Goal: Check status: Check status

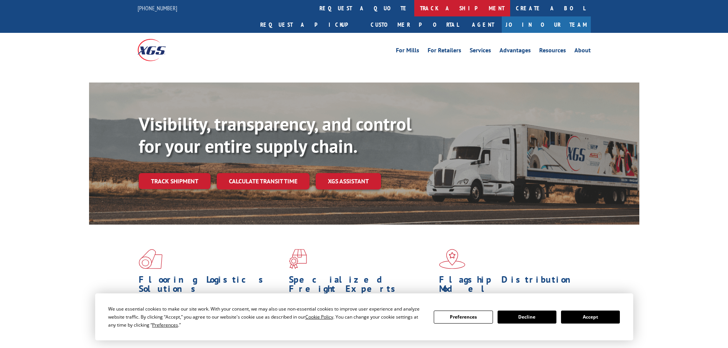
click at [414, 8] on link "track a shipment" at bounding box center [462, 8] width 96 height 16
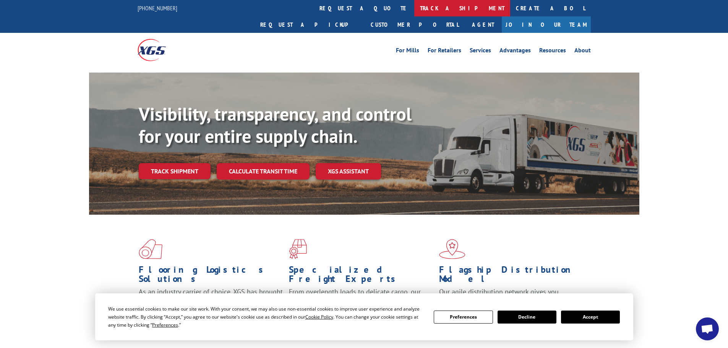
click at [414, 1] on link "track a shipment" at bounding box center [462, 8] width 96 height 16
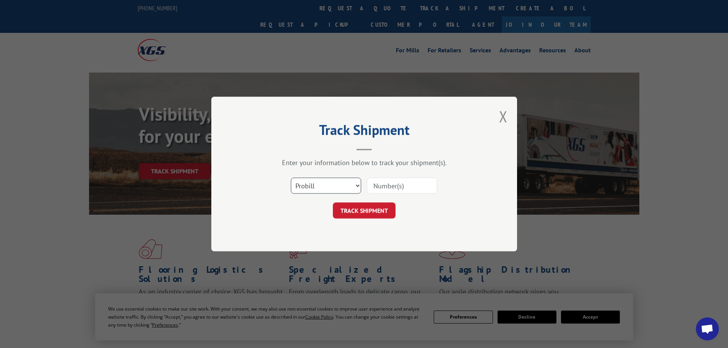
click at [328, 185] on select "Select category... Probill BOL PO" at bounding box center [326, 186] width 70 height 16
click at [291, 178] on select "Select category... Probill BOL PO" at bounding box center [326, 186] width 70 height 16
click at [346, 191] on select "Select category... Probill BOL PO" at bounding box center [326, 186] width 70 height 16
select select "po"
click at [291, 178] on select "Select category... Probill BOL PO" at bounding box center [326, 186] width 70 height 16
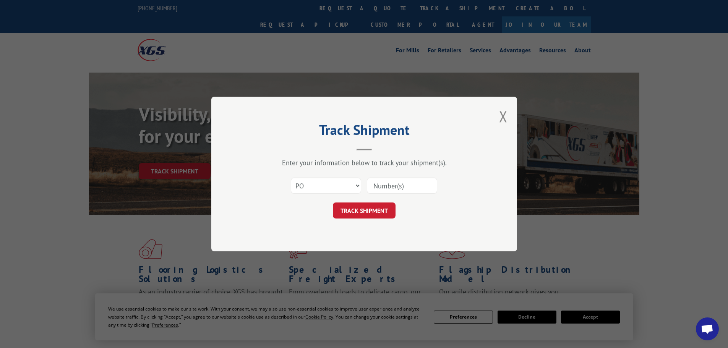
click at [388, 188] on input at bounding box center [402, 186] width 70 height 16
paste input "59535780"
type input "59535780"
click at [373, 216] on button "TRACK SHIPMENT" at bounding box center [364, 211] width 63 height 16
